Goal: Task Accomplishment & Management: Use online tool/utility

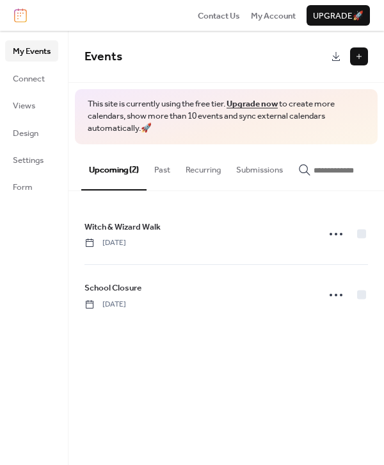
click at [353, 62] on button at bounding box center [359, 56] width 18 height 18
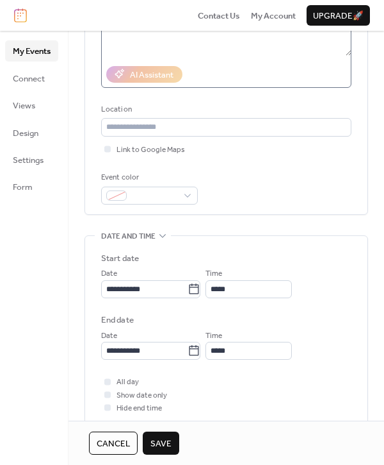
scroll to position [199, 0]
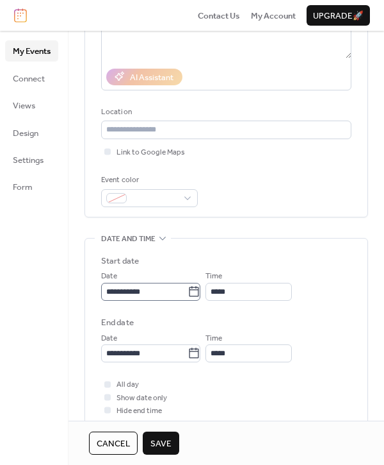
type input "**********"
click at [197, 292] on icon at bounding box center [194, 291] width 13 height 13
click at [188, 292] on input "**********" at bounding box center [144, 292] width 86 height 18
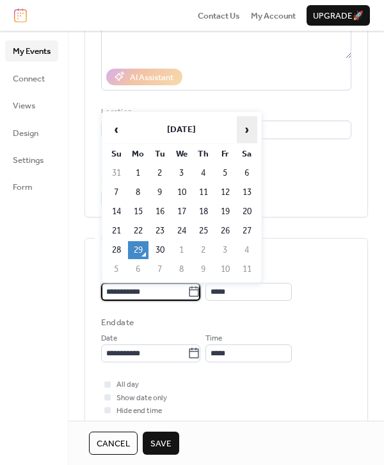
click at [250, 135] on span "›" at bounding box center [247, 130] width 19 height 26
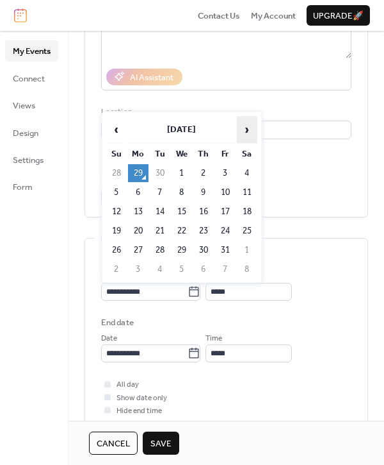
click at [250, 135] on span "›" at bounding box center [247, 130] width 19 height 26
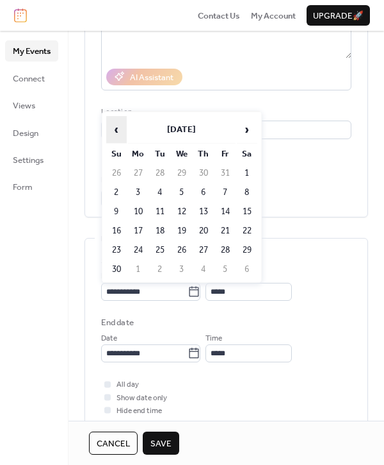
click at [119, 135] on span "‹" at bounding box center [116, 130] width 19 height 26
click at [188, 227] on td "22" at bounding box center [182, 231] width 21 height 18
type input "**********"
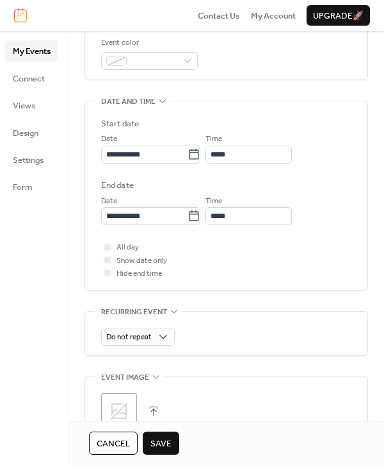
scroll to position [335, 0]
click at [138, 243] on div "All day Show date only Hide end time" at bounding box center [226, 260] width 251 height 39
click at [135, 247] on span "All day" at bounding box center [128, 248] width 22 height 13
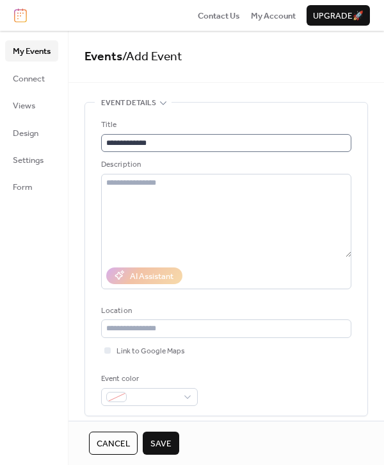
scroll to position [0, 0]
click at [156, 446] on span "Save" at bounding box center [161, 443] width 21 height 13
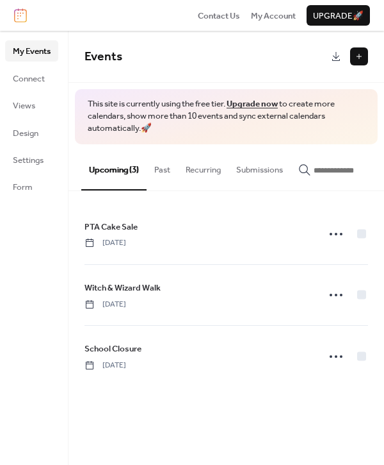
click at [163, 176] on button "Past" at bounding box center [162, 166] width 31 height 45
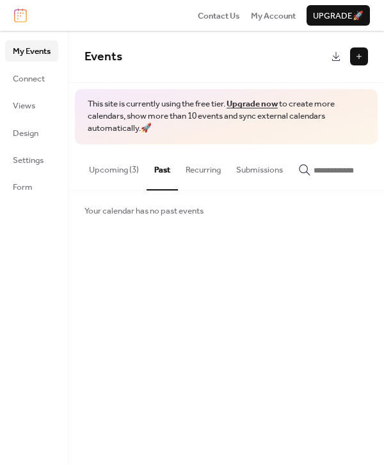
click at [115, 176] on button "Upcoming (3)" at bounding box center [113, 166] width 65 height 45
